Goal: Task Accomplishment & Management: Manage account settings

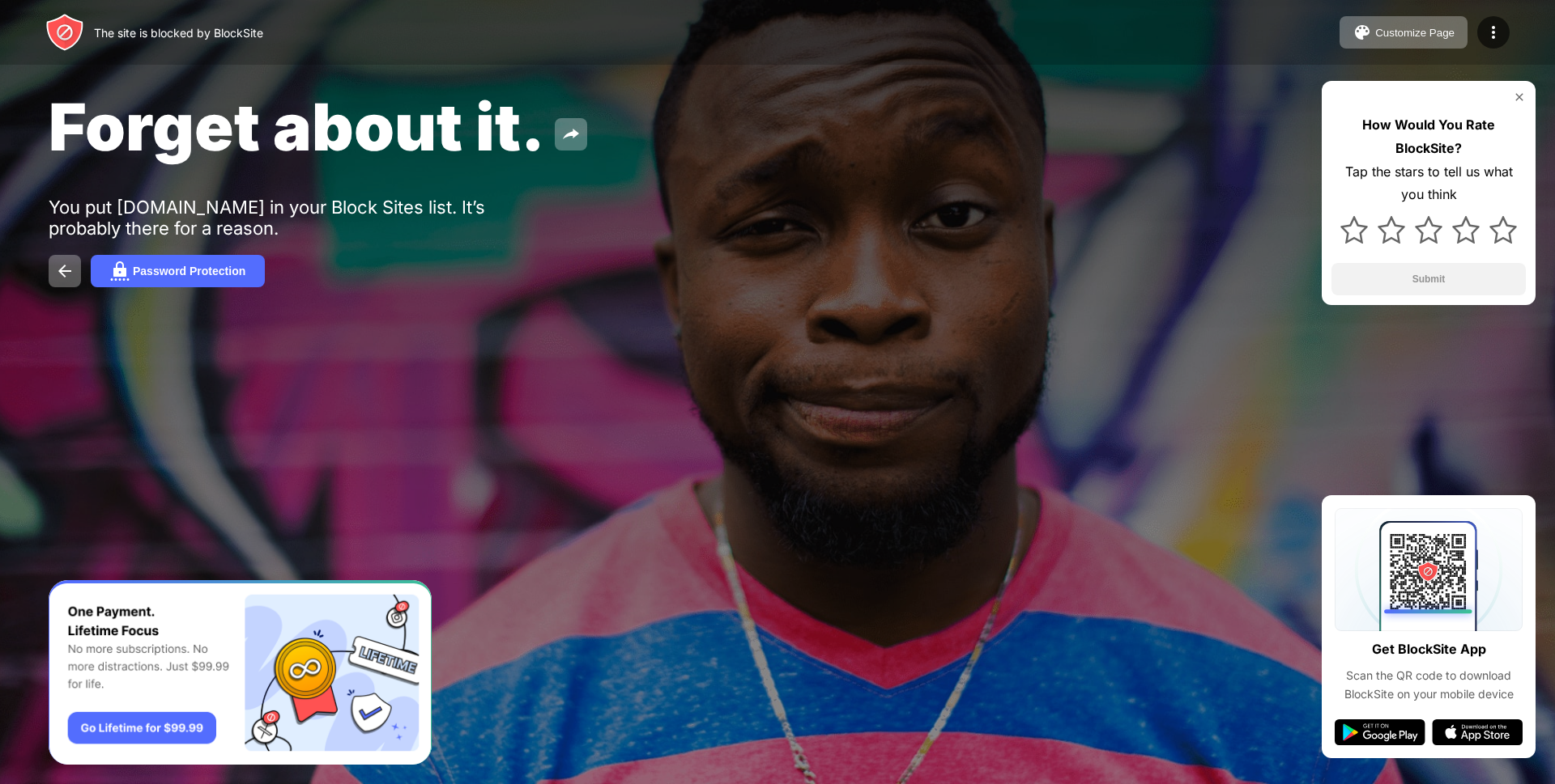
click at [1521, 97] on img at bounding box center [1519, 97] width 13 height 13
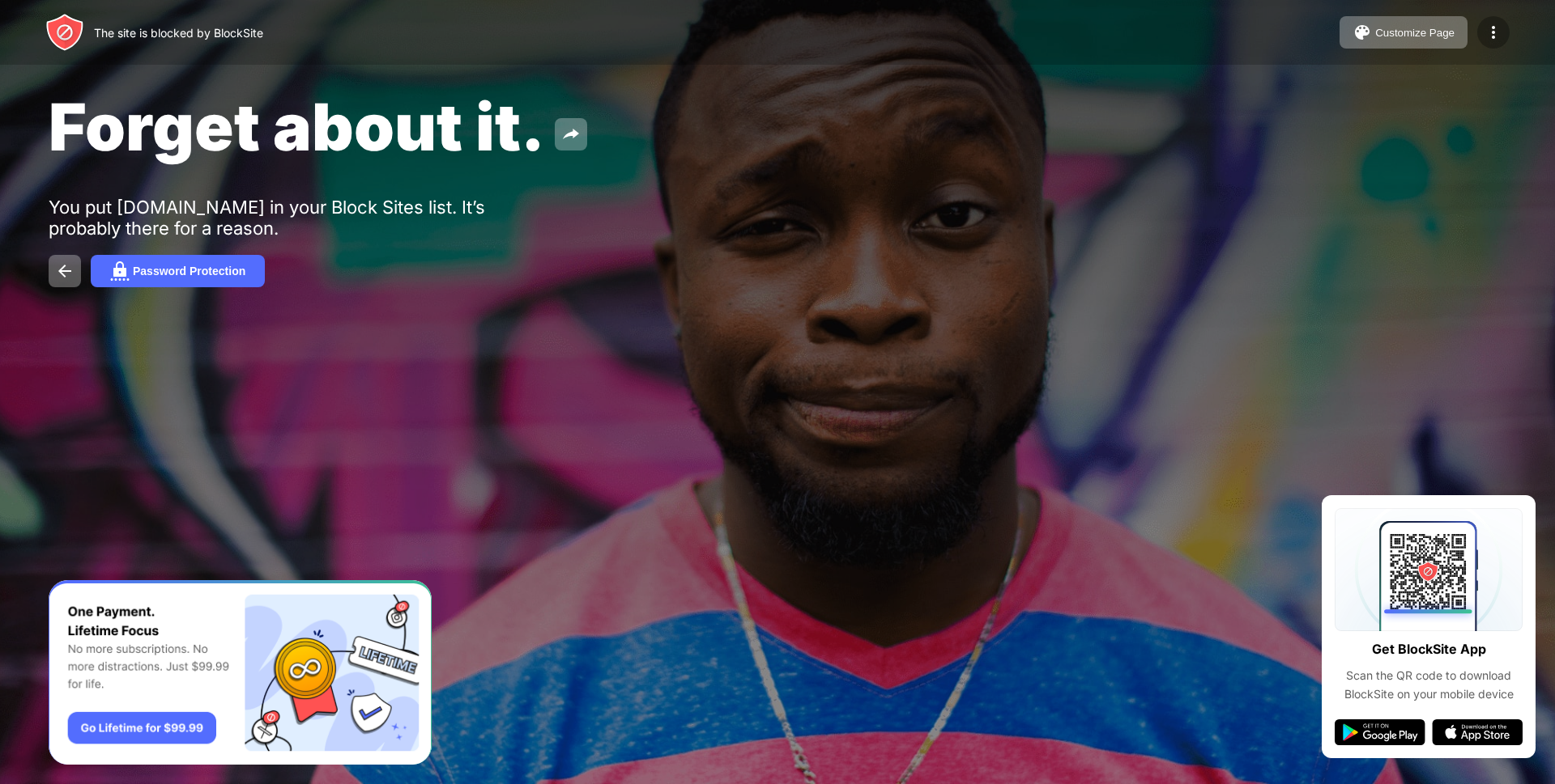
click at [1491, 30] on img at bounding box center [1493, 32] width 20 height 20
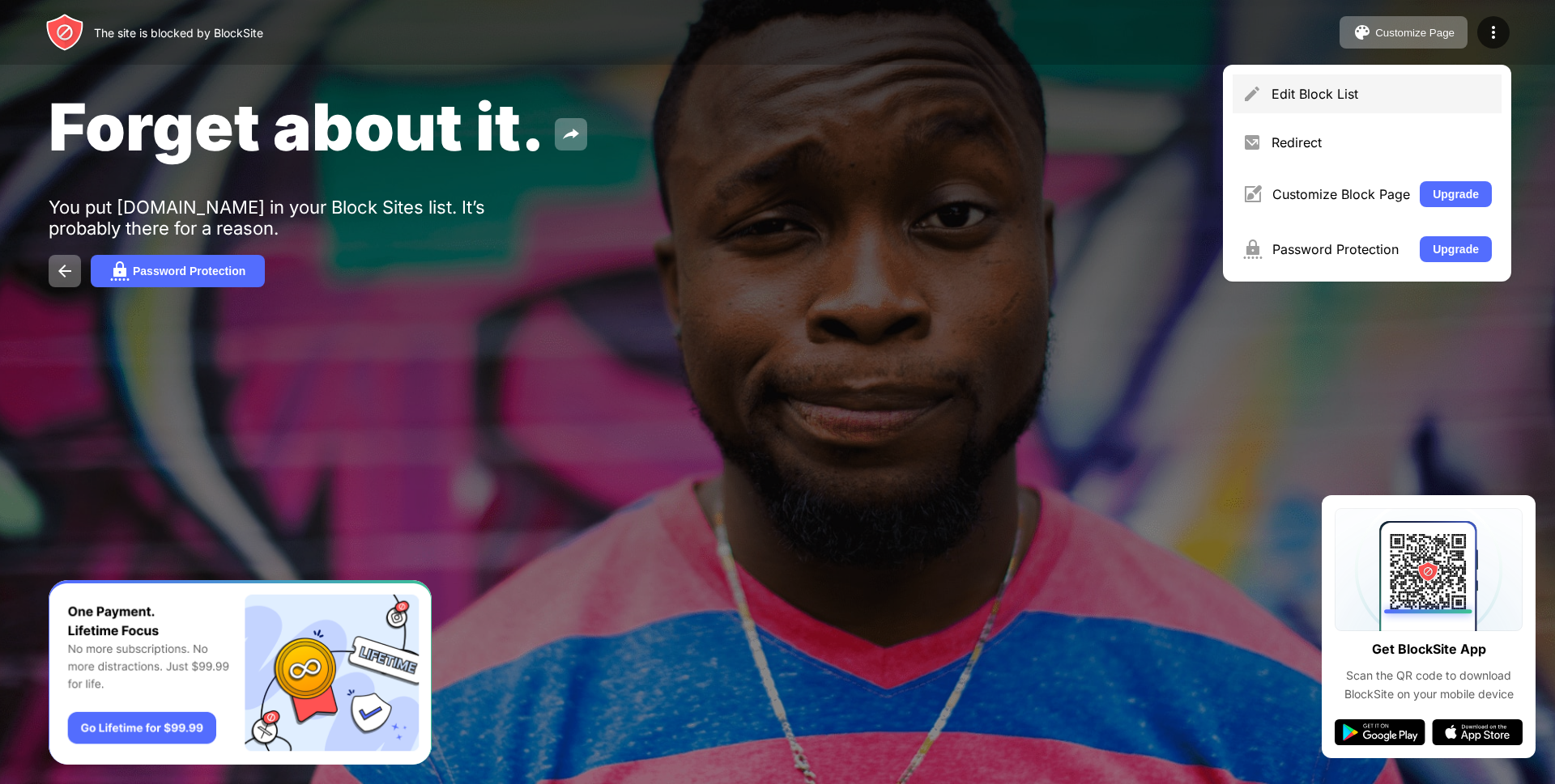
click at [1334, 105] on div "Edit Block List" at bounding box center [1366, 94] width 269 height 39
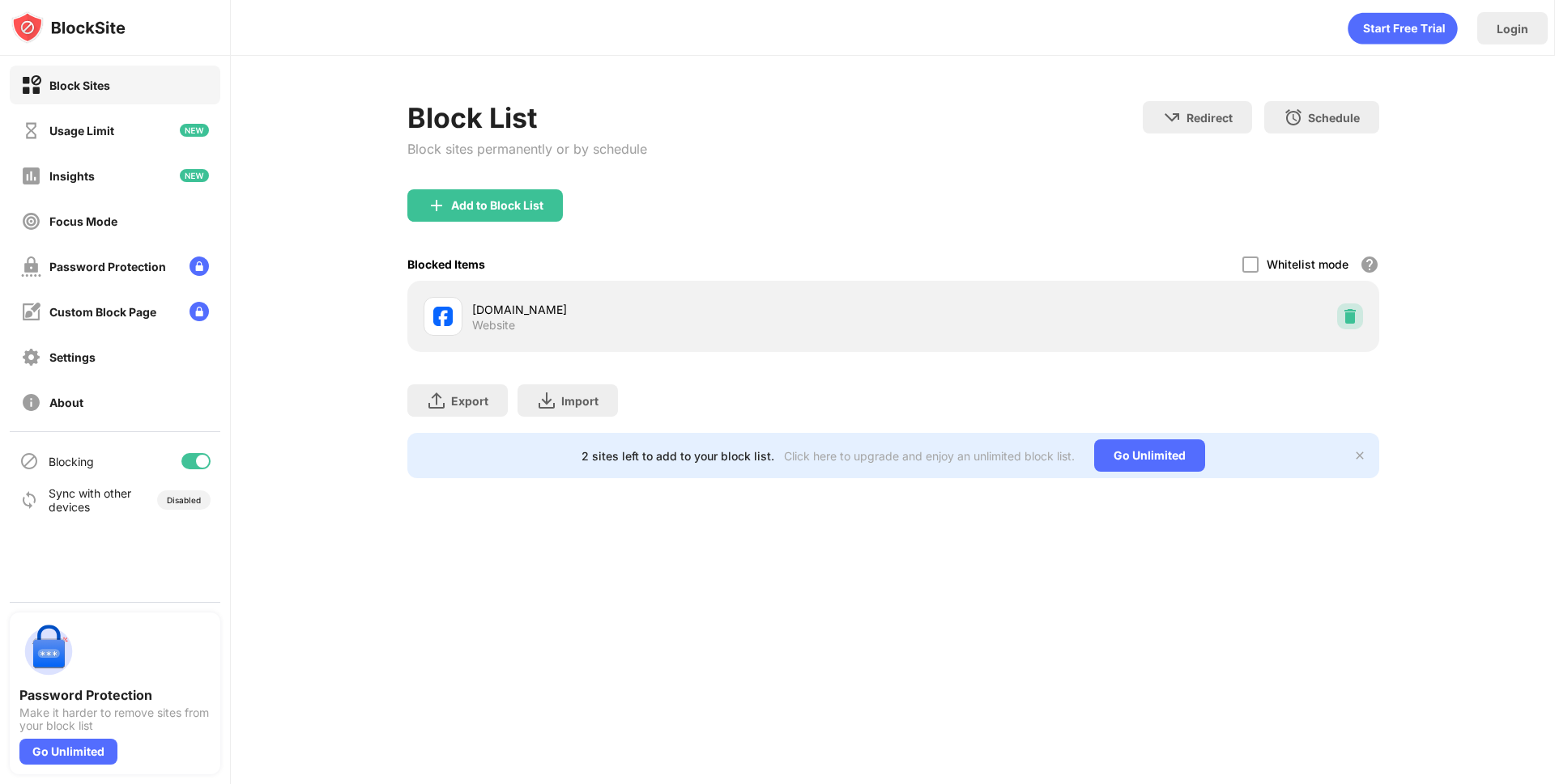
click at [1347, 315] on img at bounding box center [1350, 316] width 17 height 17
